Goal: Information Seeking & Learning: Learn about a topic

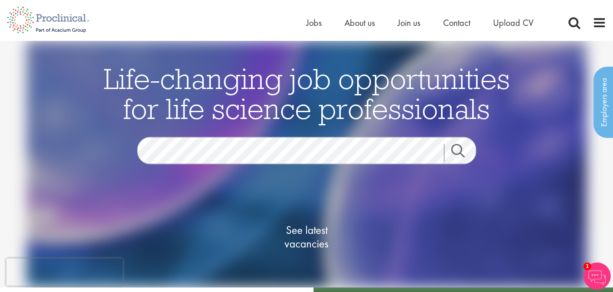
click at [459, 150] on link "Search" at bounding box center [463, 153] width 39 height 18
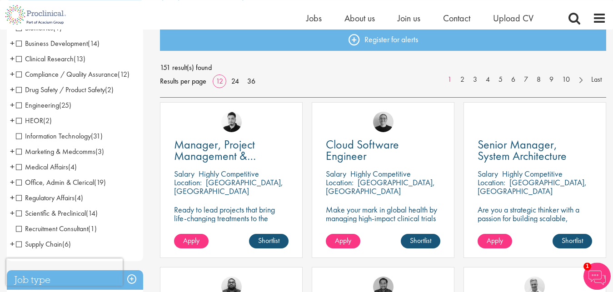
scroll to position [144, 0]
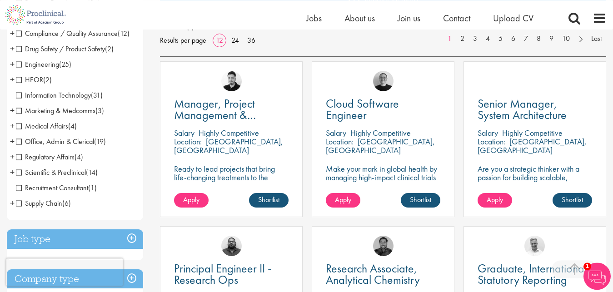
click at [18, 172] on span "Scientific & Preclinical" at bounding box center [51, 173] width 70 height 10
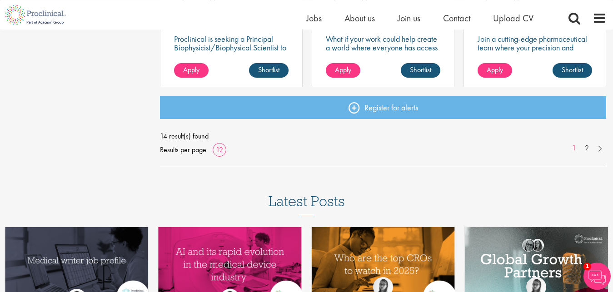
scroll to position [755, 0]
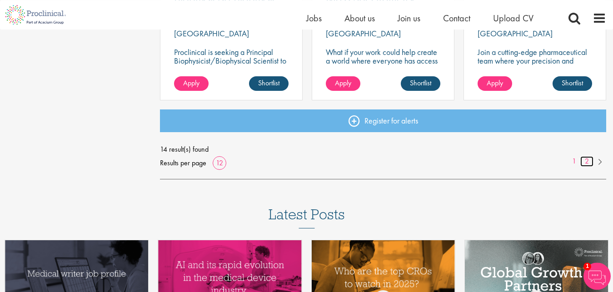
click at [587, 161] on link "2" at bounding box center [586, 161] width 13 height 10
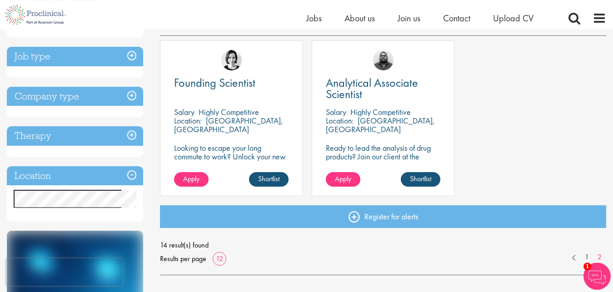
scroll to position [168, 0]
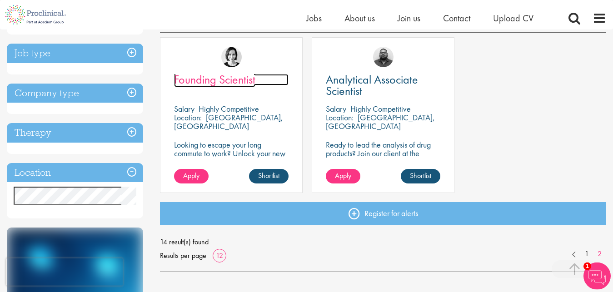
click at [236, 82] on span "Founding Scientist" at bounding box center [214, 79] width 81 height 15
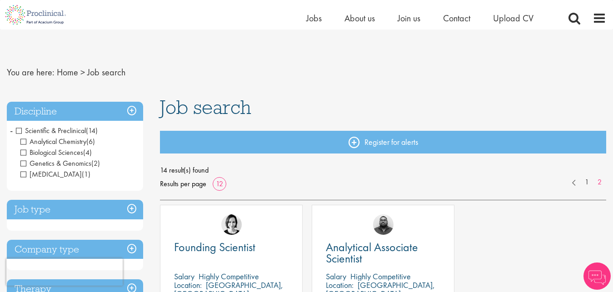
scroll to position [168, 0]
